Goal: Information Seeking & Learning: Learn about a topic

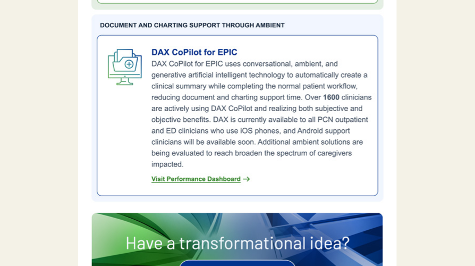
scroll to position [1998, 0]
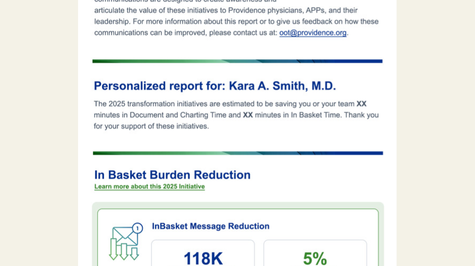
scroll to position [252, 0]
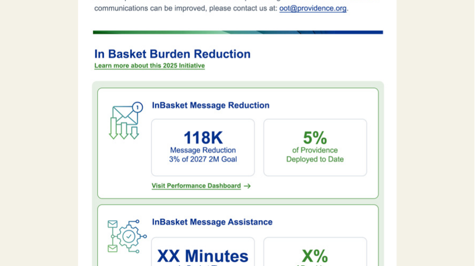
scroll to position [233, 0]
